Goal: Transaction & Acquisition: Register for event/course

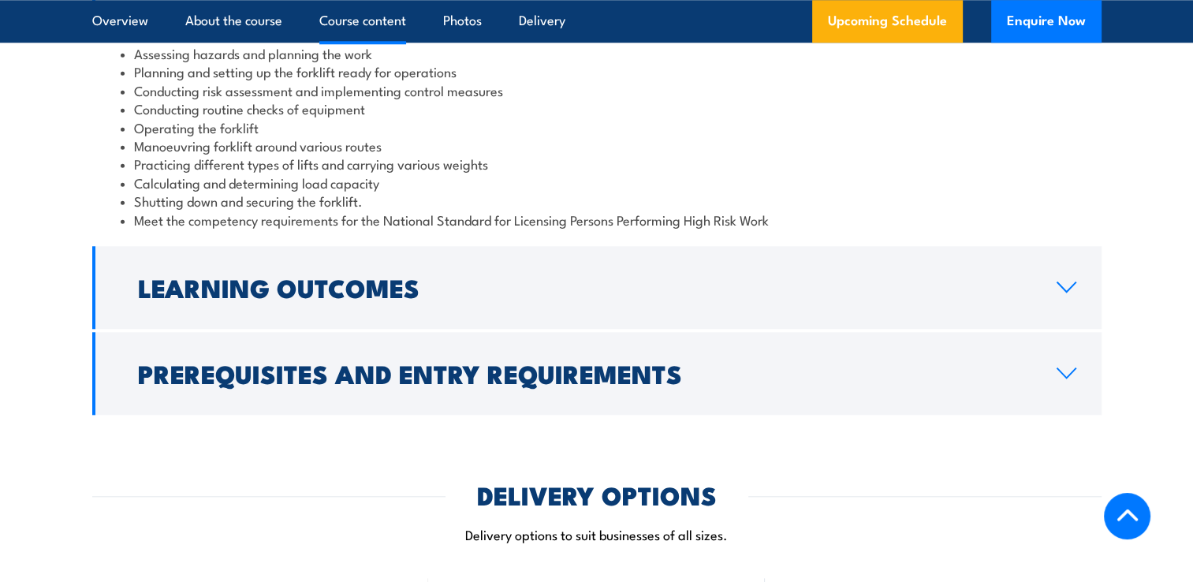
scroll to position [1577, 0]
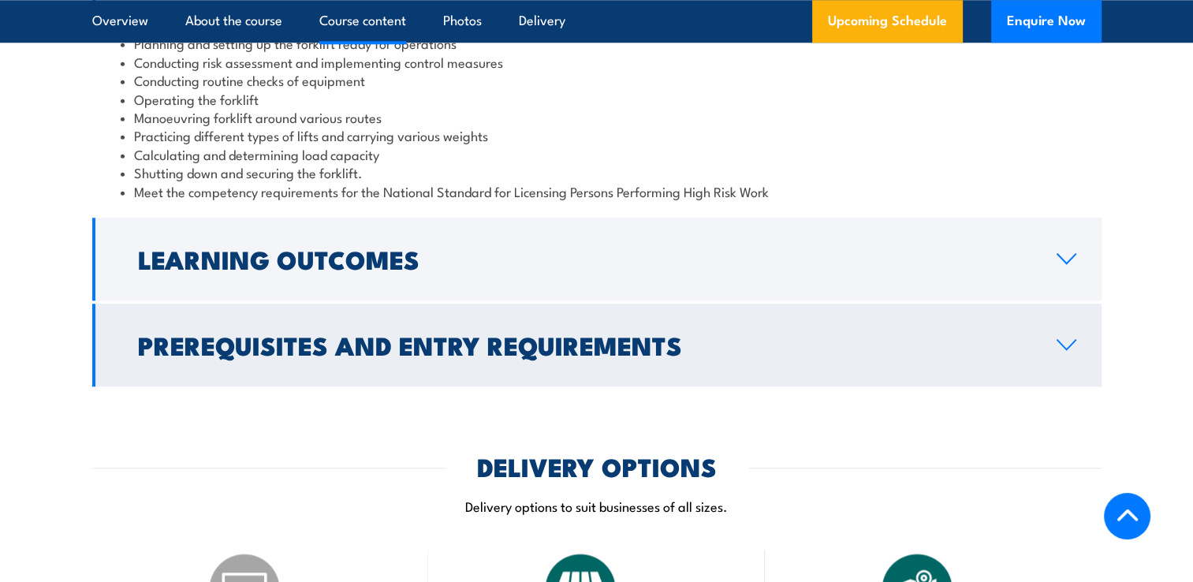
click at [1065, 345] on icon at bounding box center [1066, 344] width 21 height 13
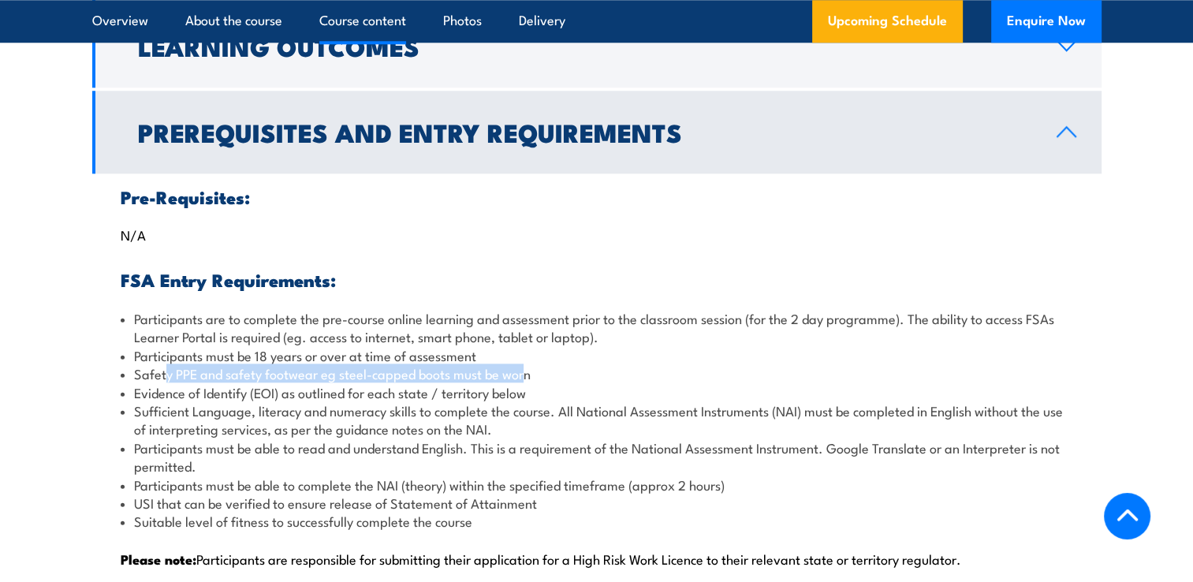
drag, startPoint x: 174, startPoint y: 373, endPoint x: 527, endPoint y: 378, distance: 352.5
click at [527, 378] on li "Safety PPE and safety footwear eg steel-capped boots must be worn" at bounding box center [597, 373] width 952 height 18
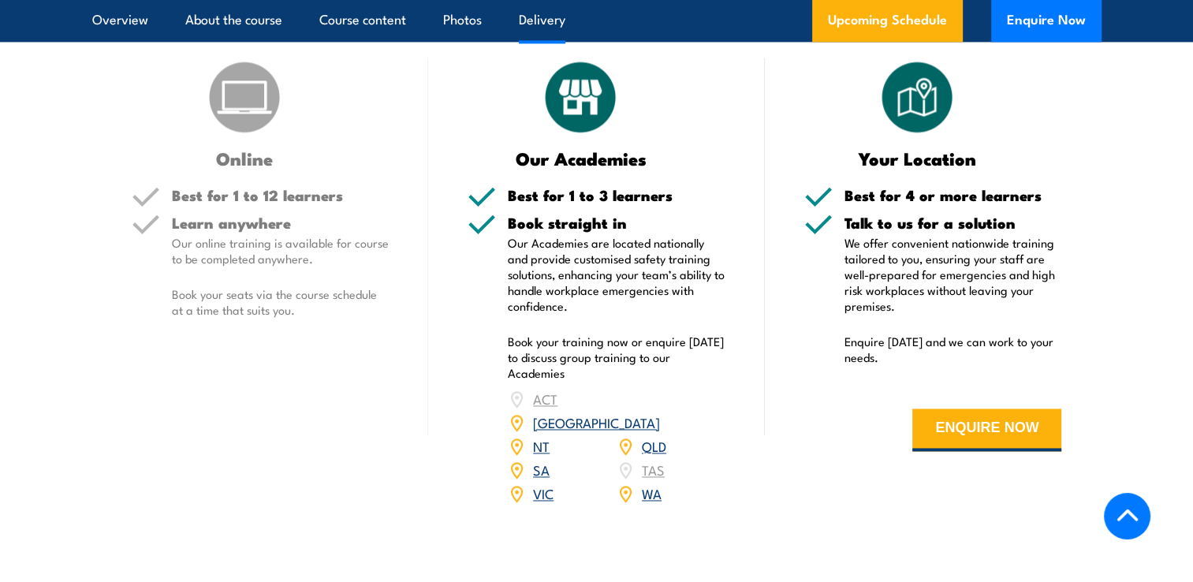
scroll to position [2286, 0]
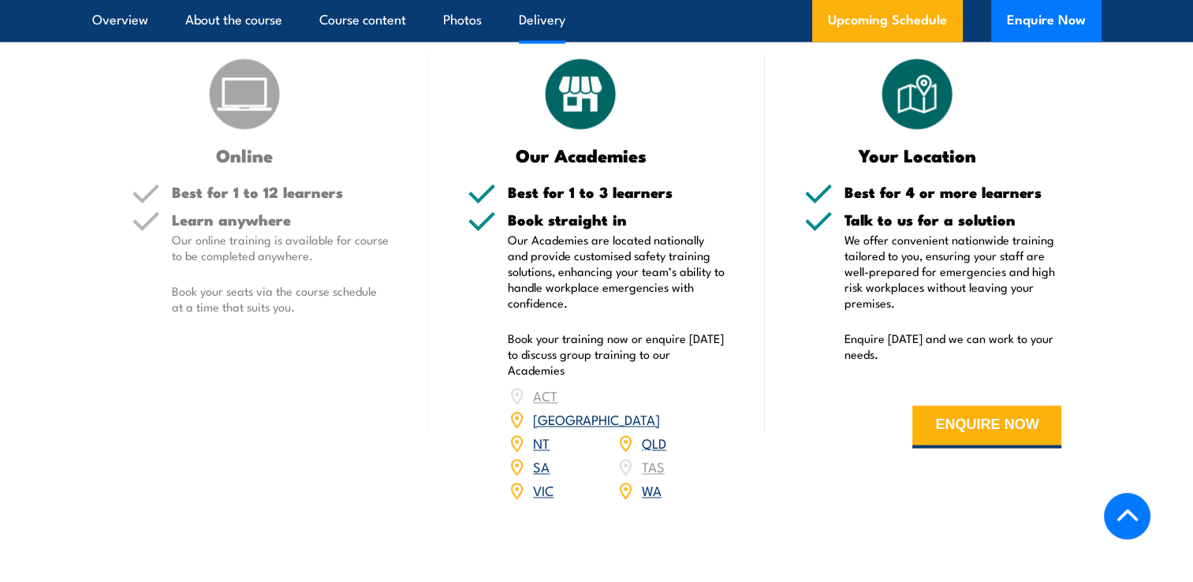
click at [655, 433] on link "QLD" at bounding box center [654, 442] width 24 height 19
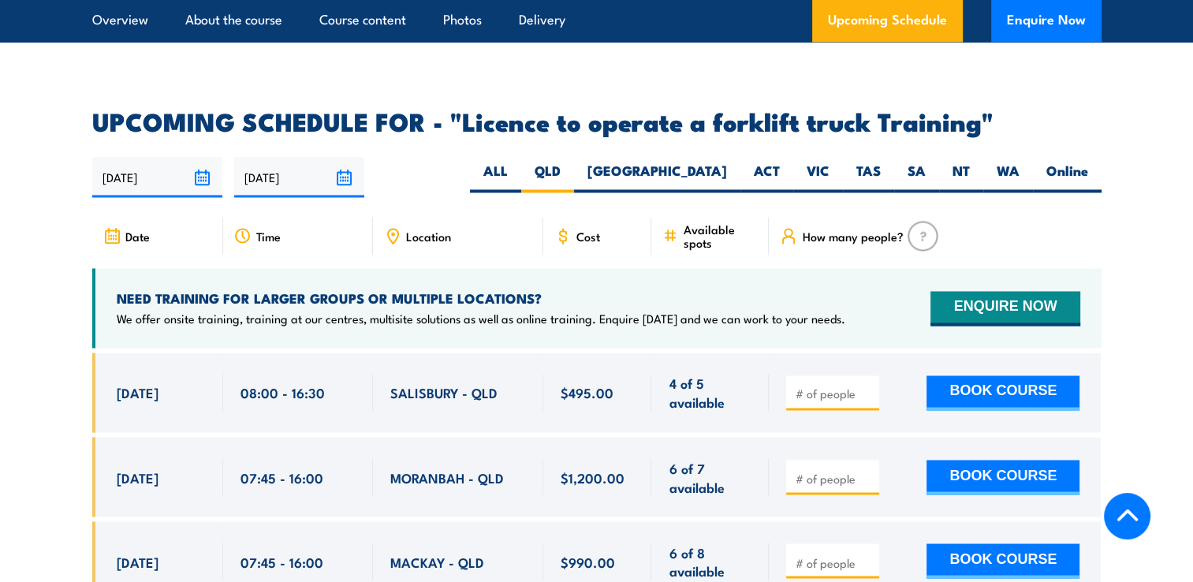
scroll to position [2560, 0]
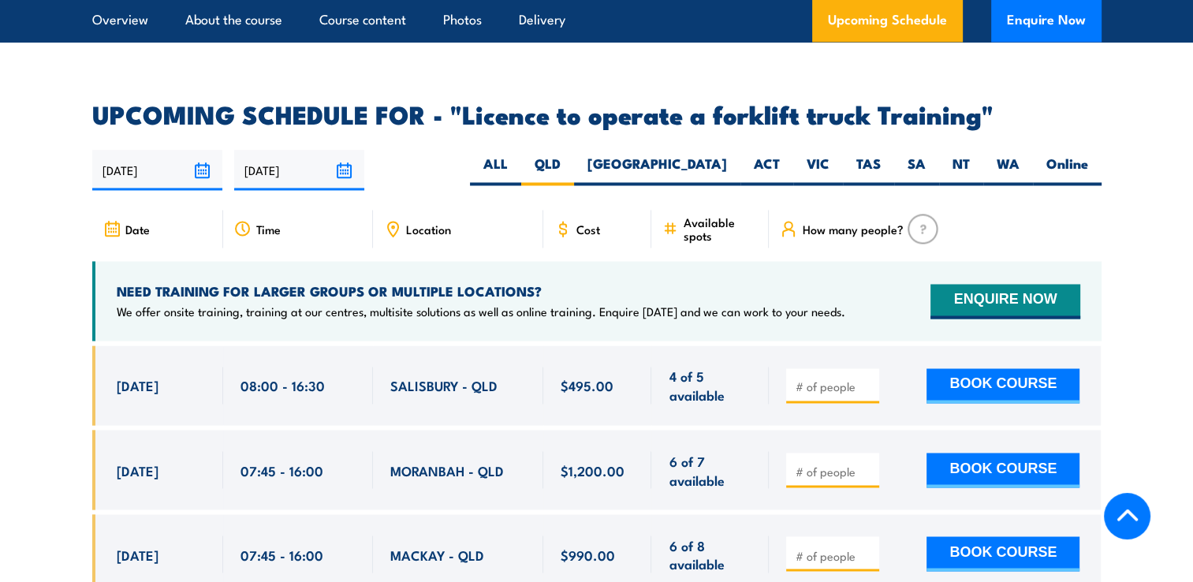
click at [331, 371] on div "08:00 - 16:30" at bounding box center [297, 385] width 115 height 37
click at [851, 378] on input "number" at bounding box center [834, 386] width 79 height 16
type input "1"
click at [926, 368] on button "BOOK COURSE" at bounding box center [1002, 385] width 153 height 35
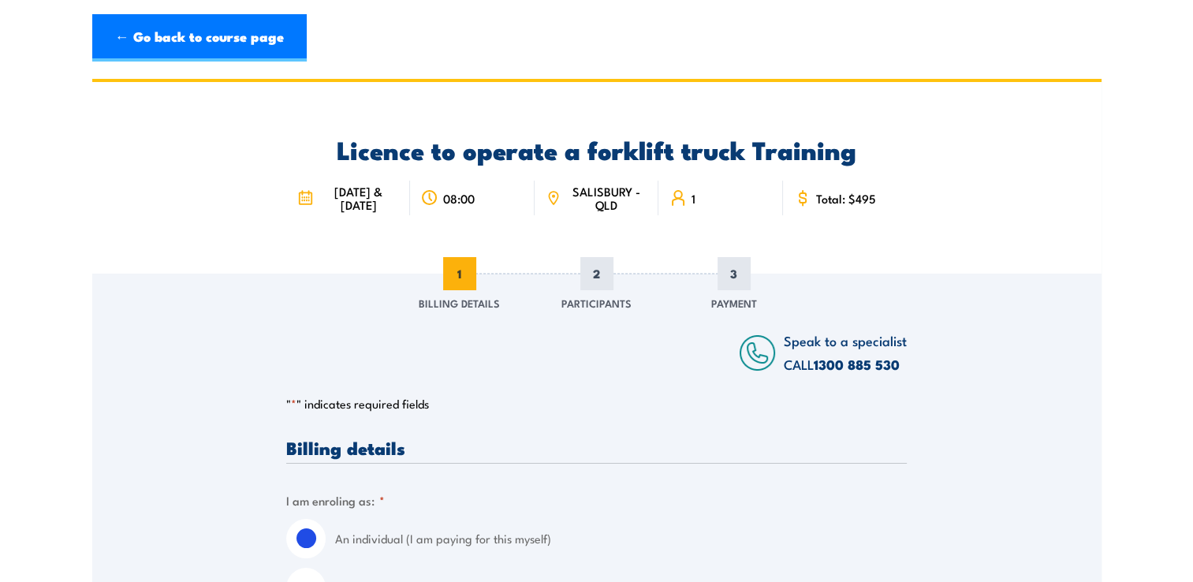
click at [333, 232] on div "Licence to operate a forklift truck Training 28 & 29 August 2025 08:00 SALISBUR…" at bounding box center [596, 178] width 620 height 192
